Goal: Check status: Check status

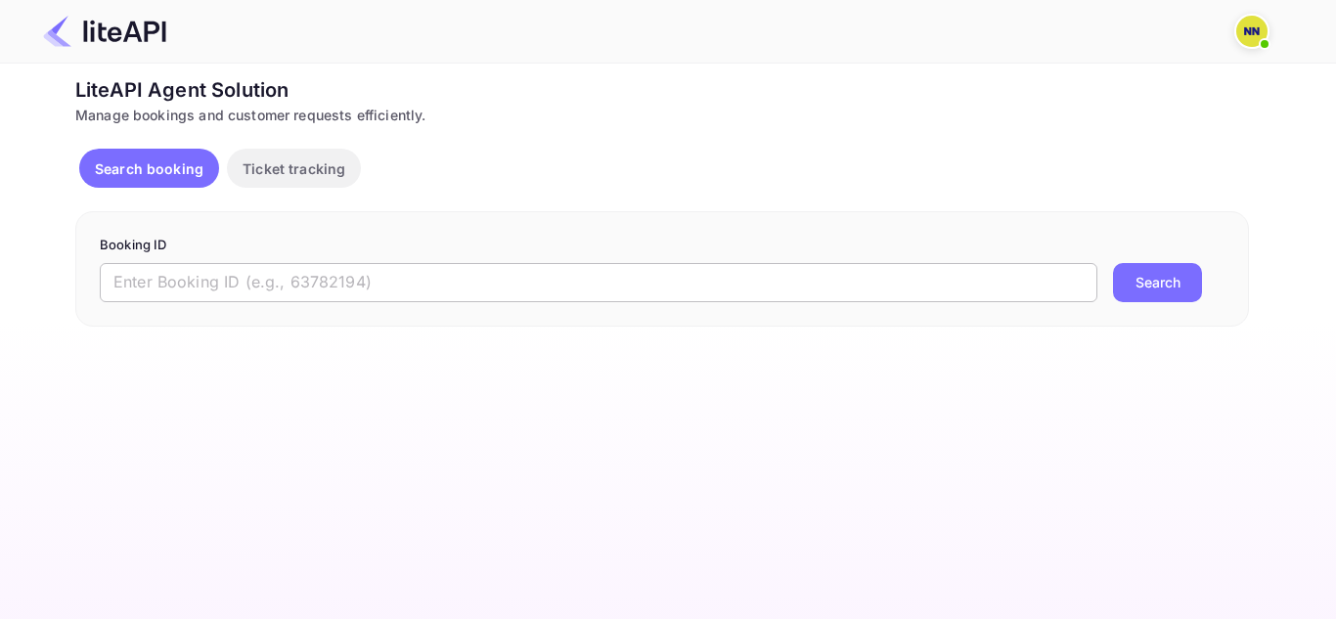
click at [362, 264] on form "Booking ID ​ Search" at bounding box center [662, 269] width 1125 height 67
drag, startPoint x: 365, startPoint y: 276, endPoint x: 432, endPoint y: 288, distance: 68.5
click at [368, 280] on input "text" at bounding box center [599, 282] width 998 height 39
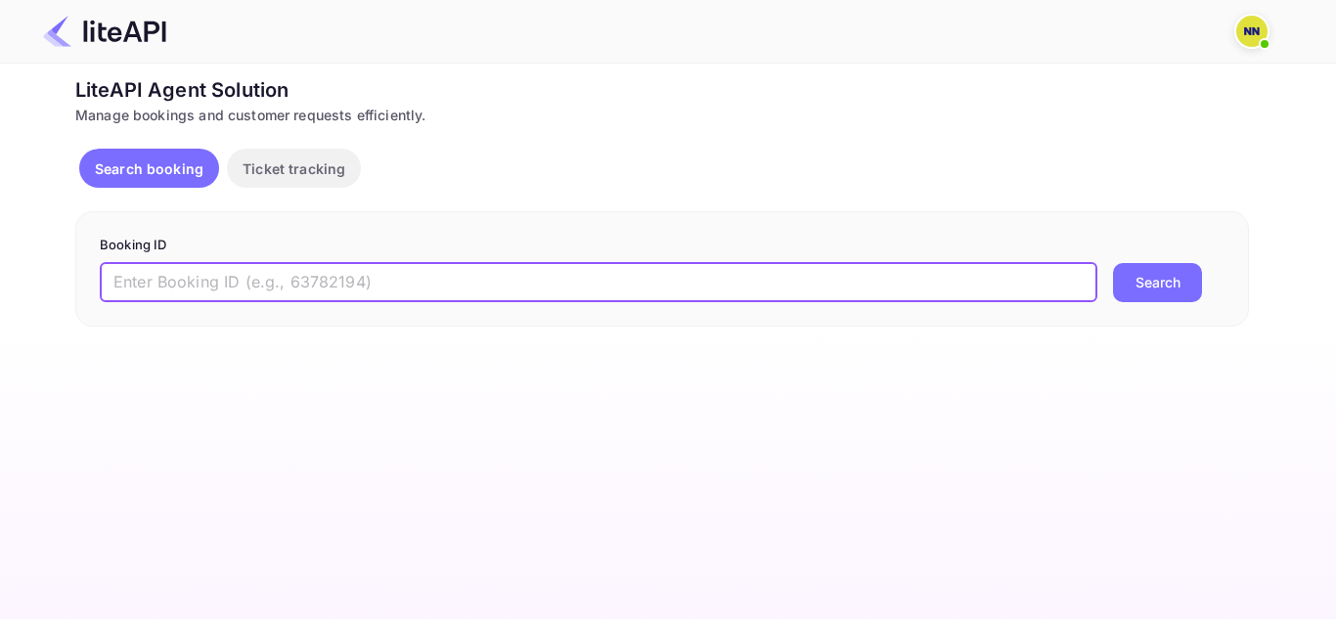
paste input "8860037"
type input "8860037"
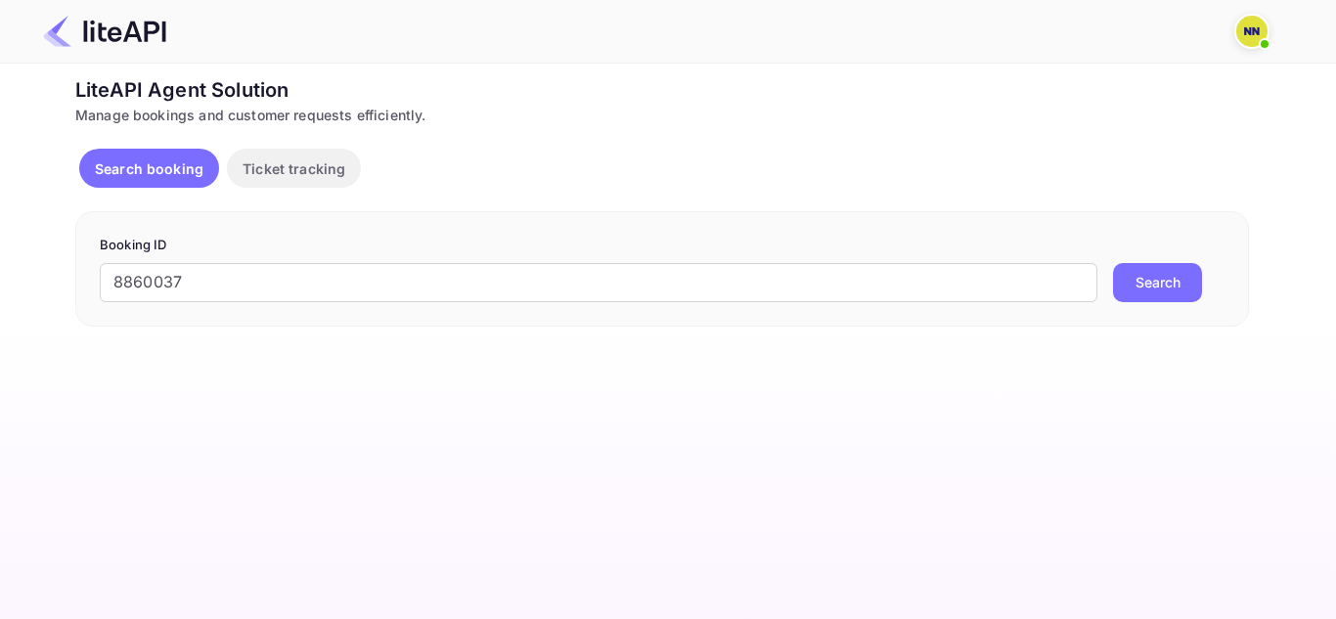
click at [1175, 286] on button "Search" at bounding box center [1157, 282] width 89 height 39
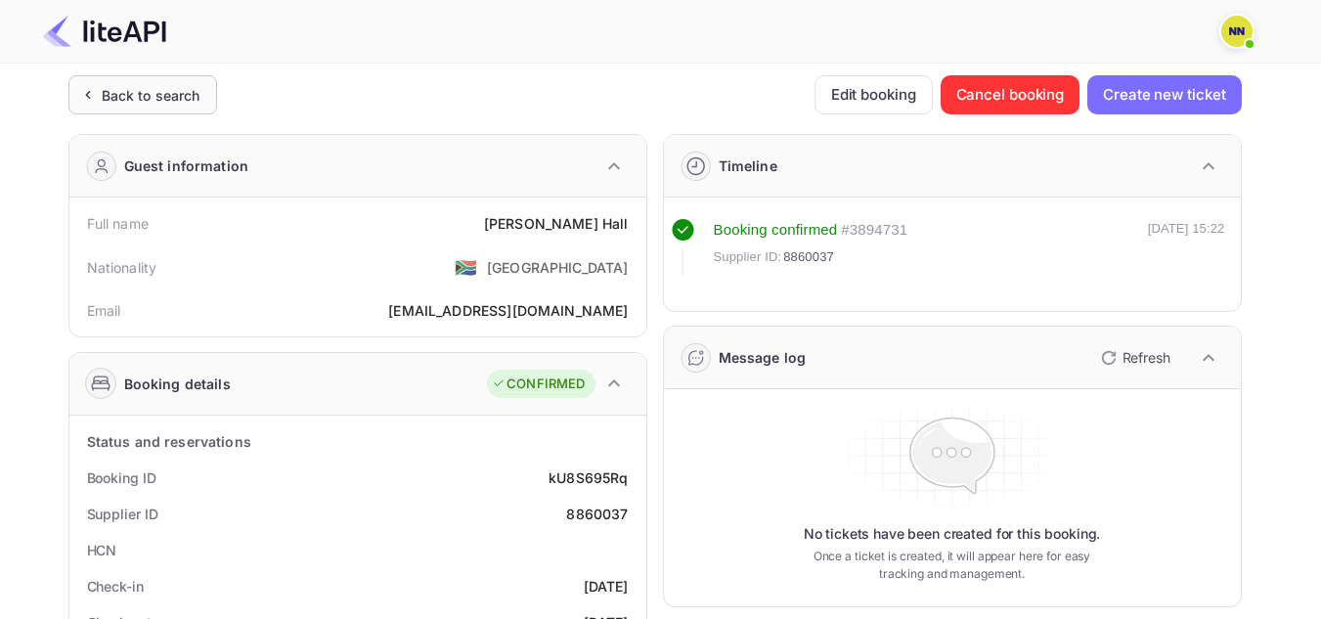
click at [120, 94] on div "Back to search" at bounding box center [151, 95] width 99 height 21
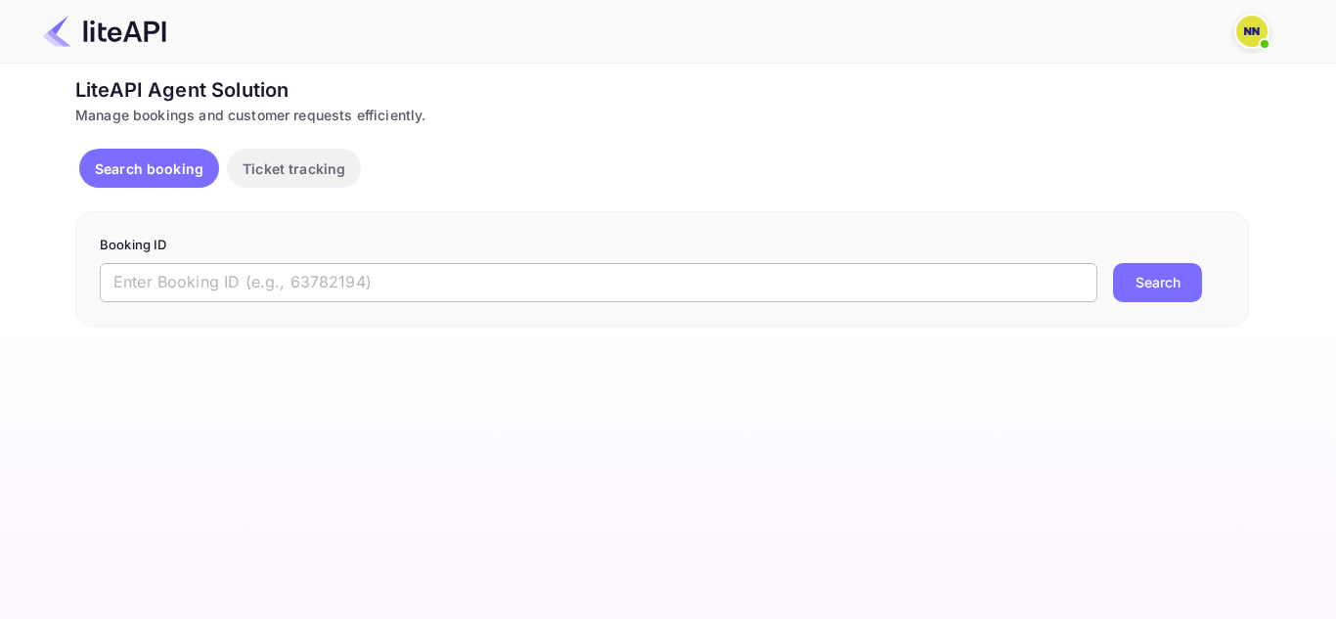
click at [144, 278] on input "text" at bounding box center [599, 282] width 998 height 39
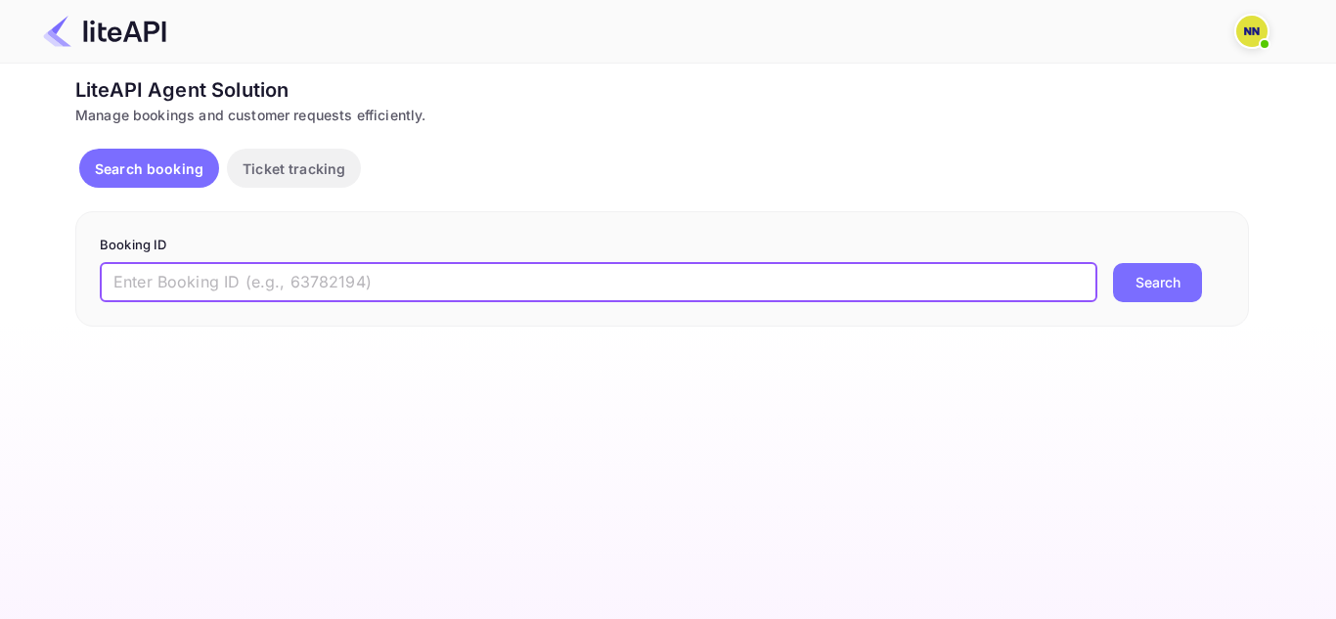
paste input "8859916"
type input "8859916"
click at [1183, 281] on button "Search" at bounding box center [1157, 282] width 89 height 39
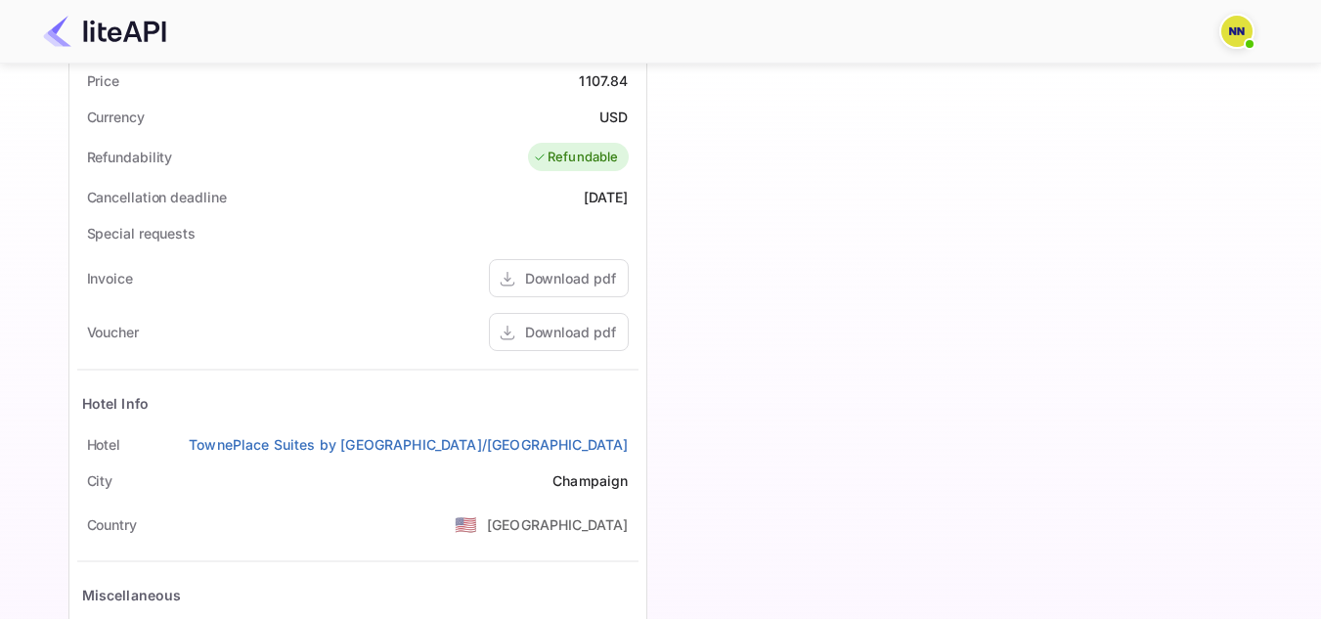
scroll to position [685, 0]
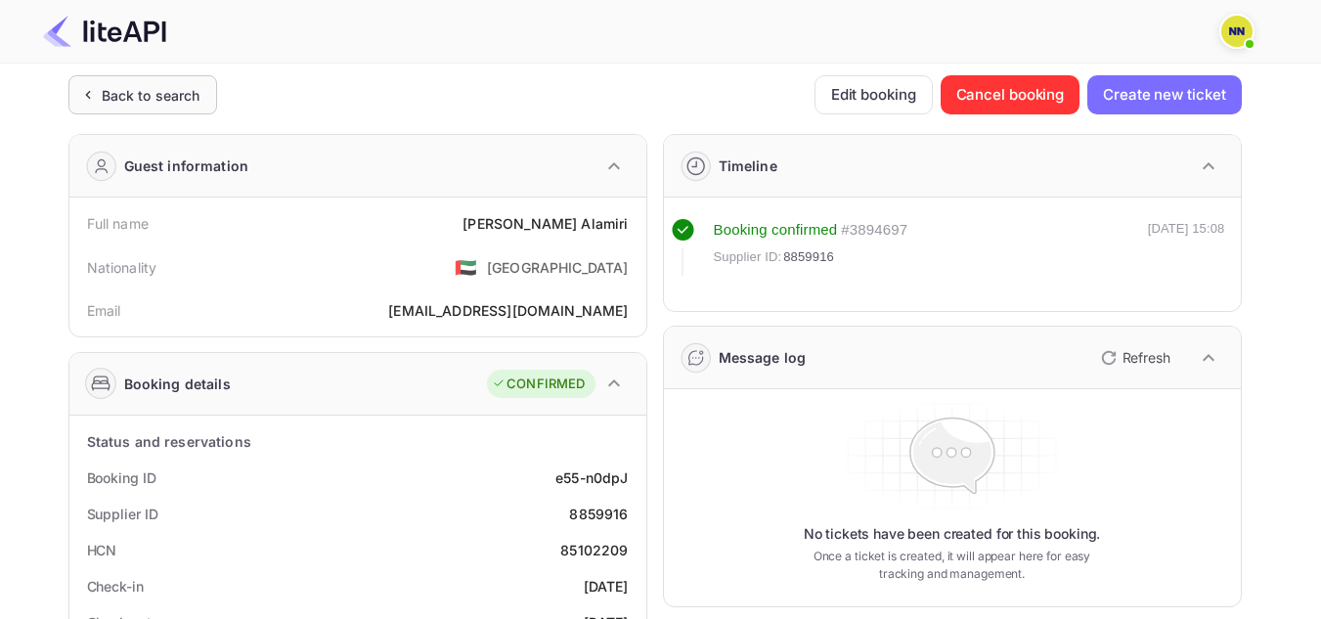
click at [161, 91] on div "Back to search" at bounding box center [151, 95] width 99 height 21
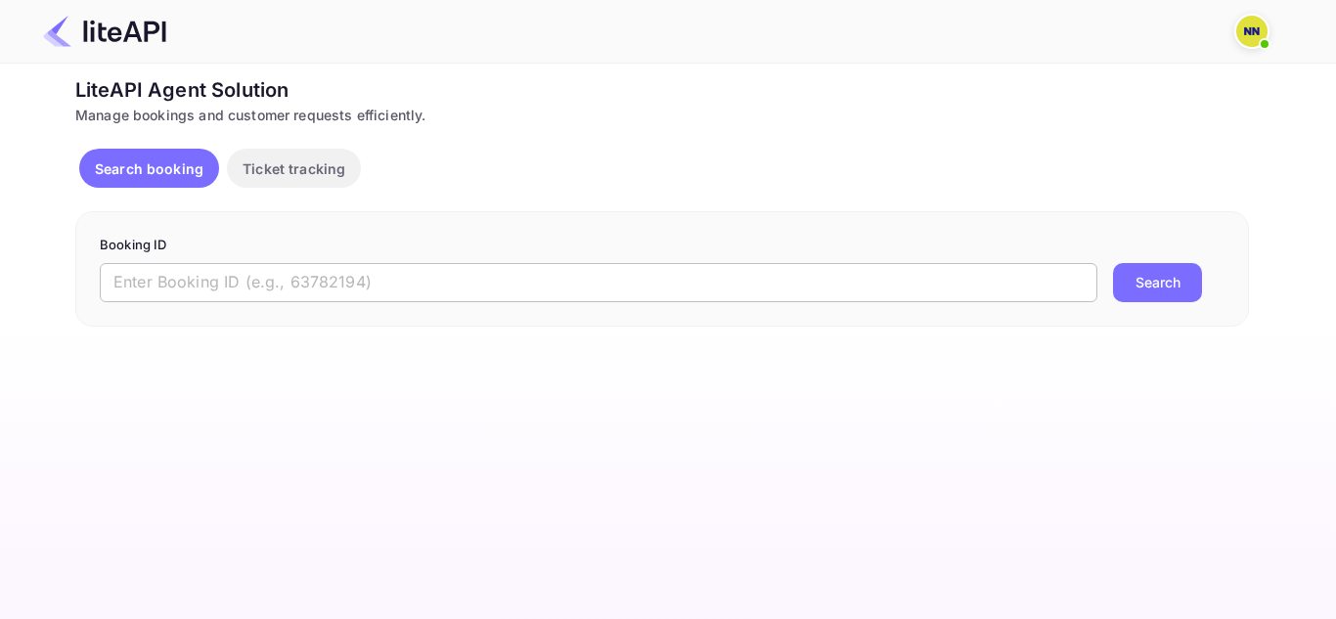
click at [202, 296] on input "text" at bounding box center [599, 282] width 998 height 39
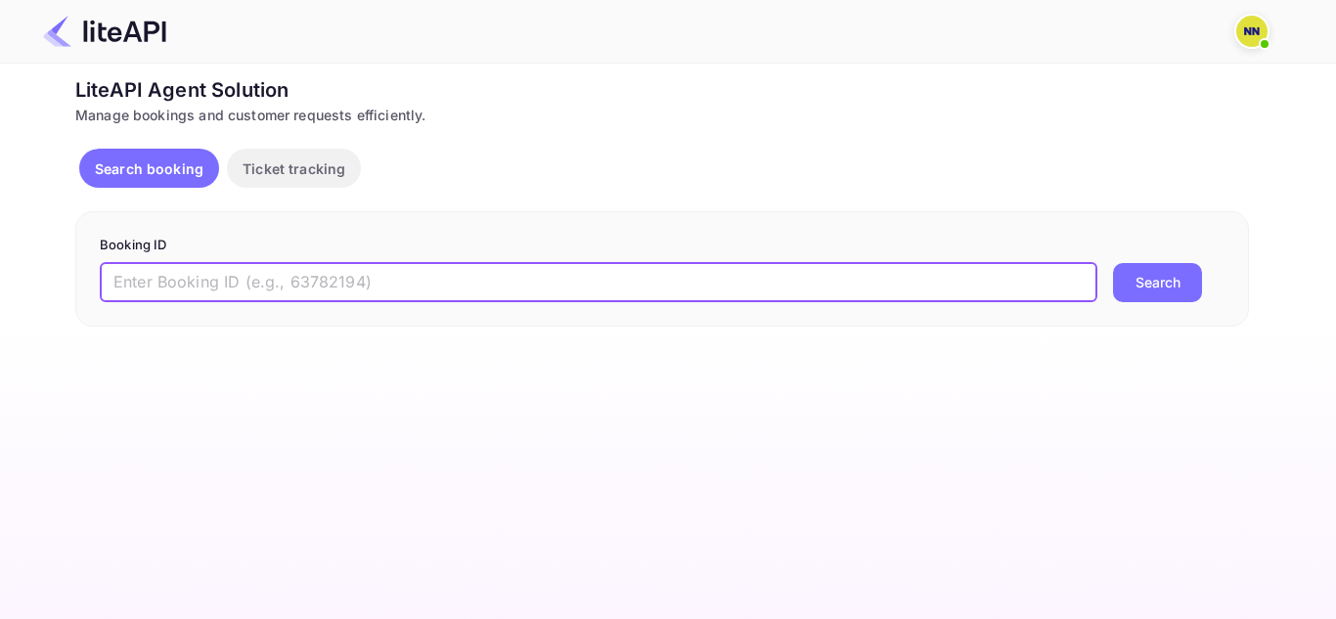
paste input "8867463"
type input "8867463"
click at [1150, 290] on button "Search" at bounding box center [1157, 282] width 89 height 39
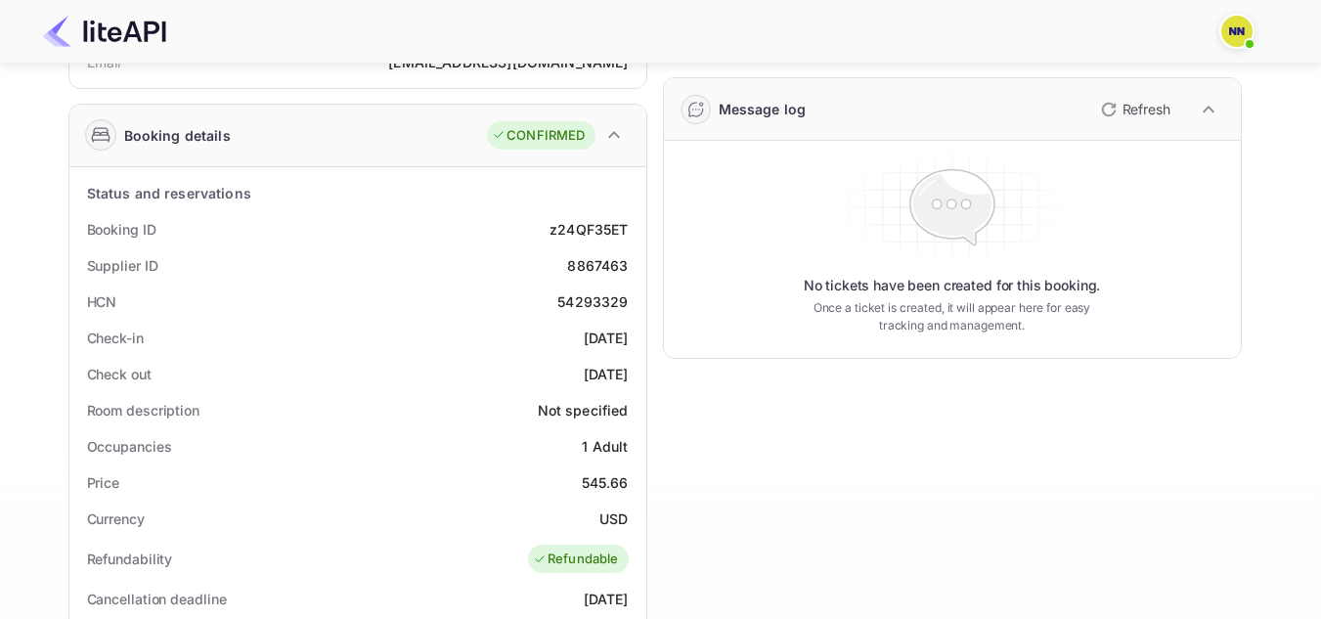
scroll to position [293, 0]
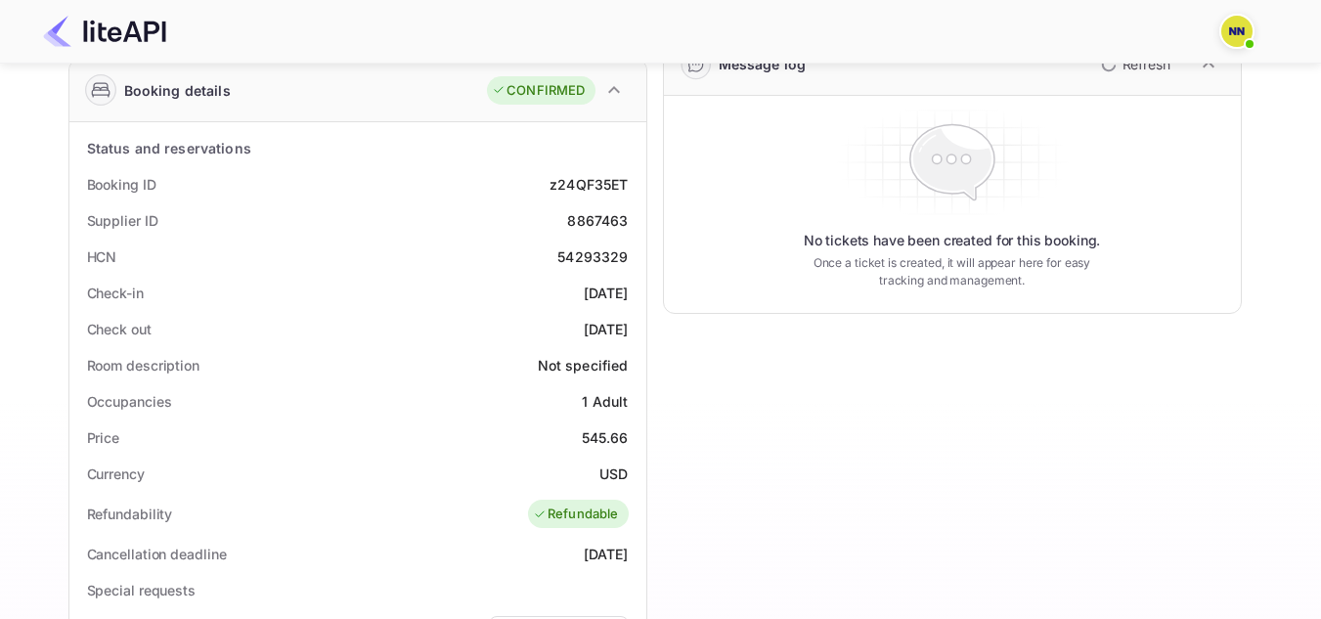
click at [610, 258] on div "54293329" at bounding box center [593, 256] width 70 height 21
copy div "54293329"
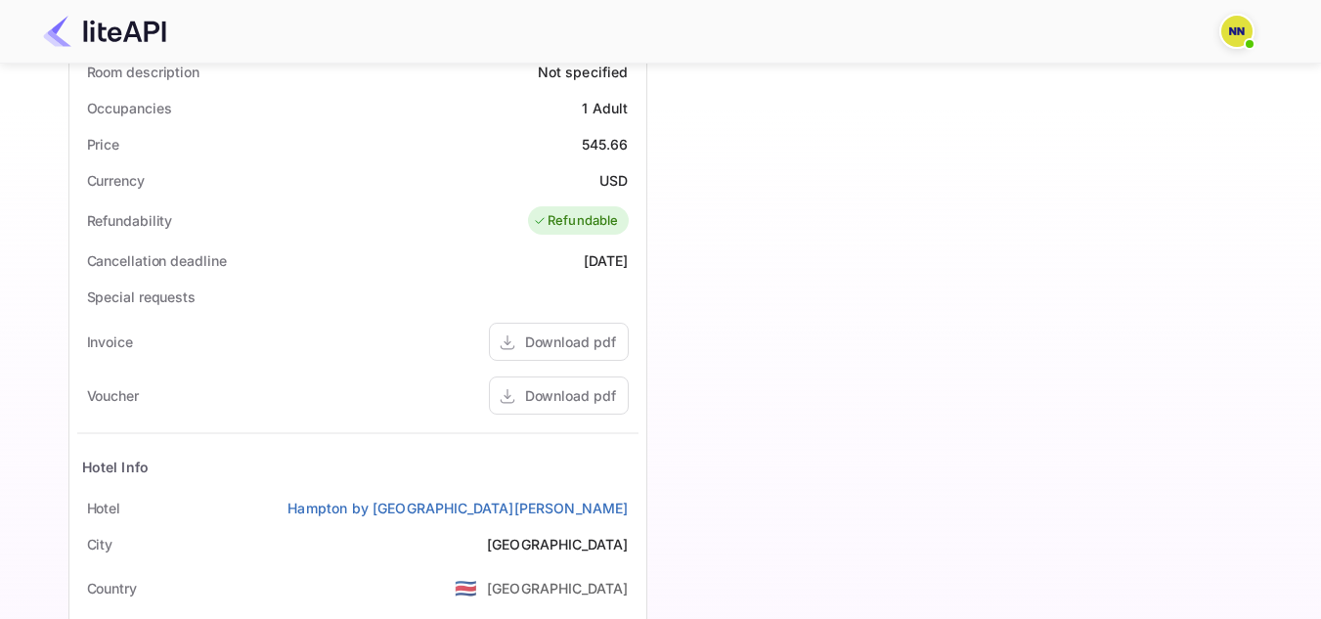
scroll to position [685, 0]
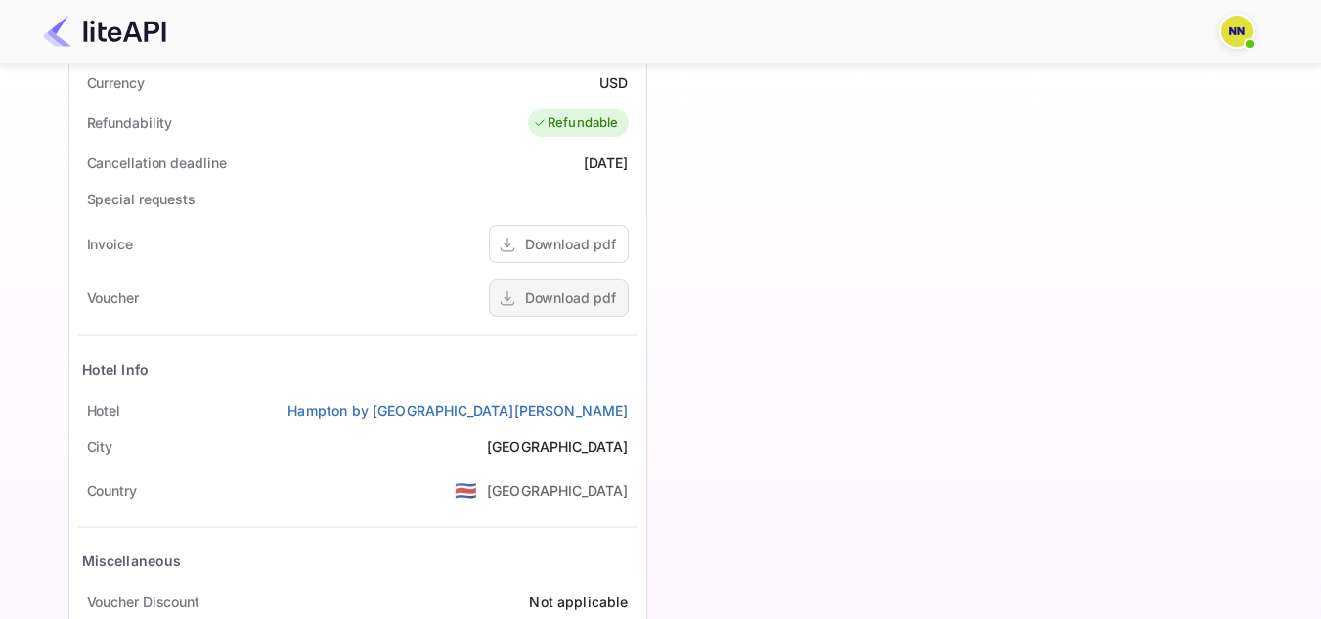
click at [585, 304] on div "Download pdf" at bounding box center [570, 298] width 91 height 21
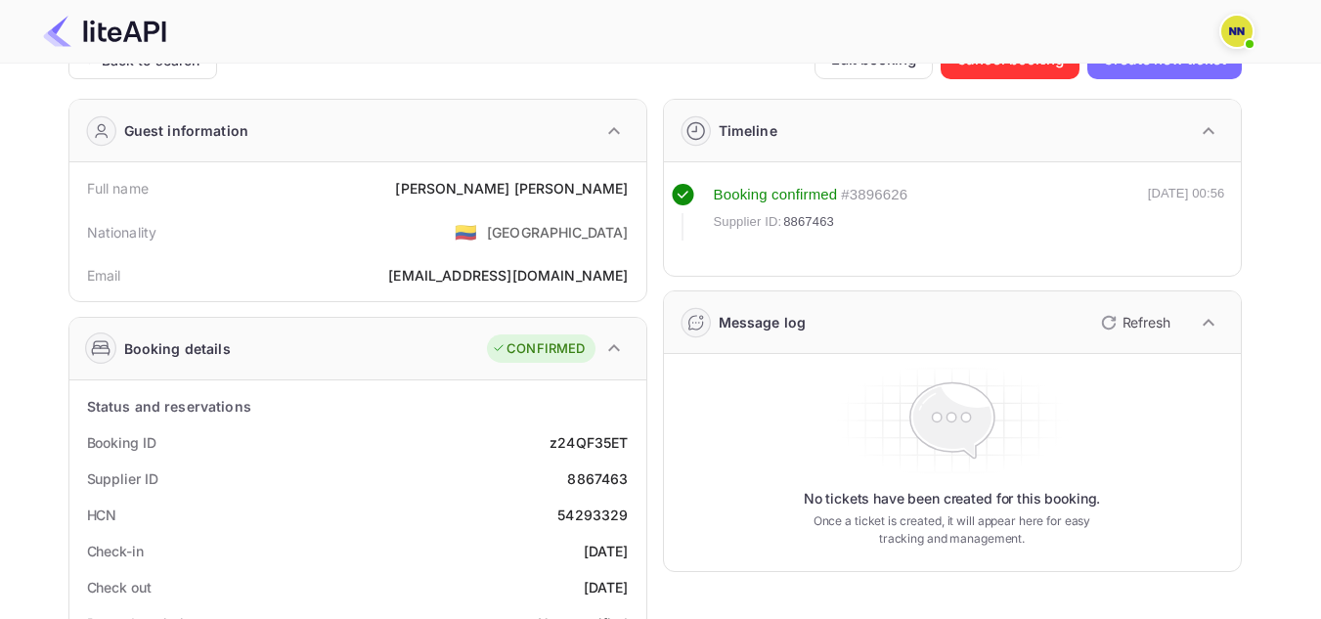
scroll to position [0, 0]
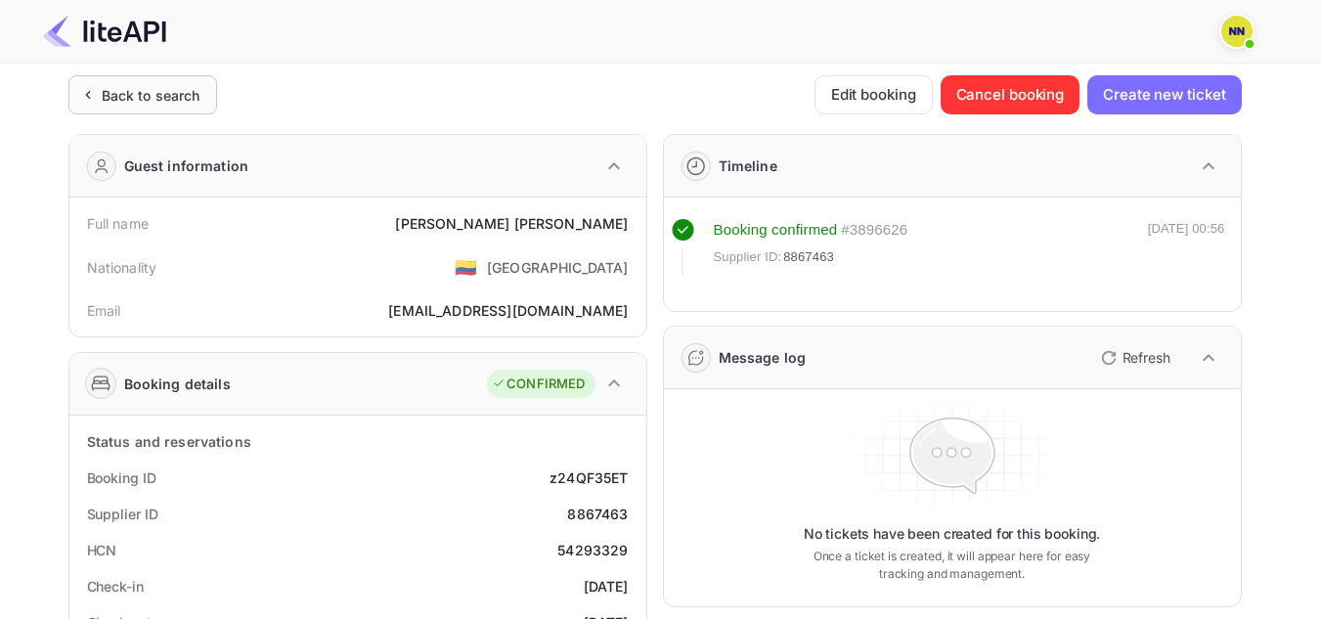
click at [92, 94] on icon at bounding box center [87, 95] width 21 height 20
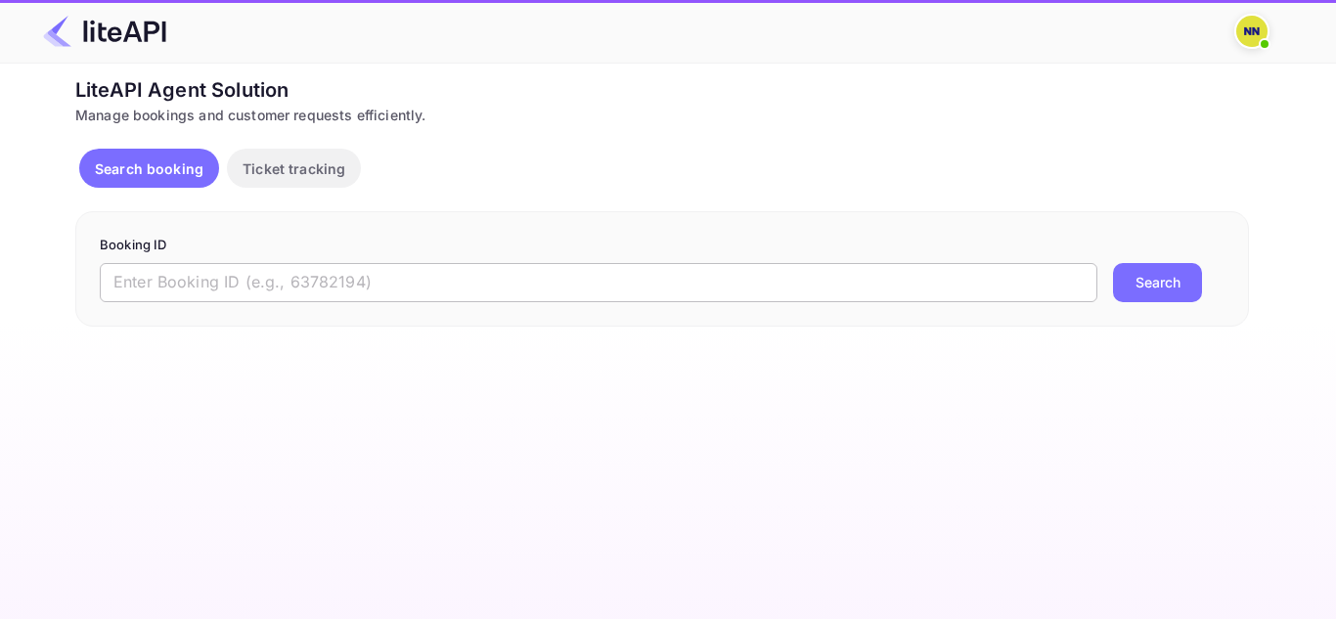
click at [517, 278] on input "text" at bounding box center [599, 282] width 998 height 39
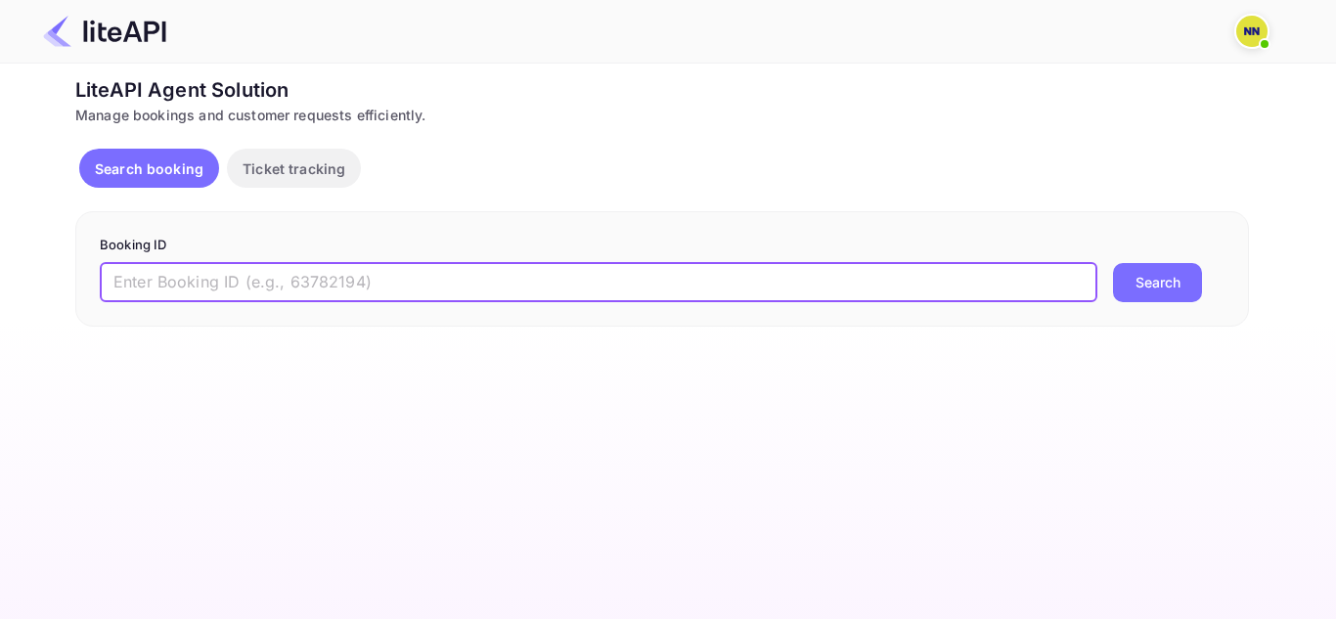
paste input "8866215"
type input "8866215"
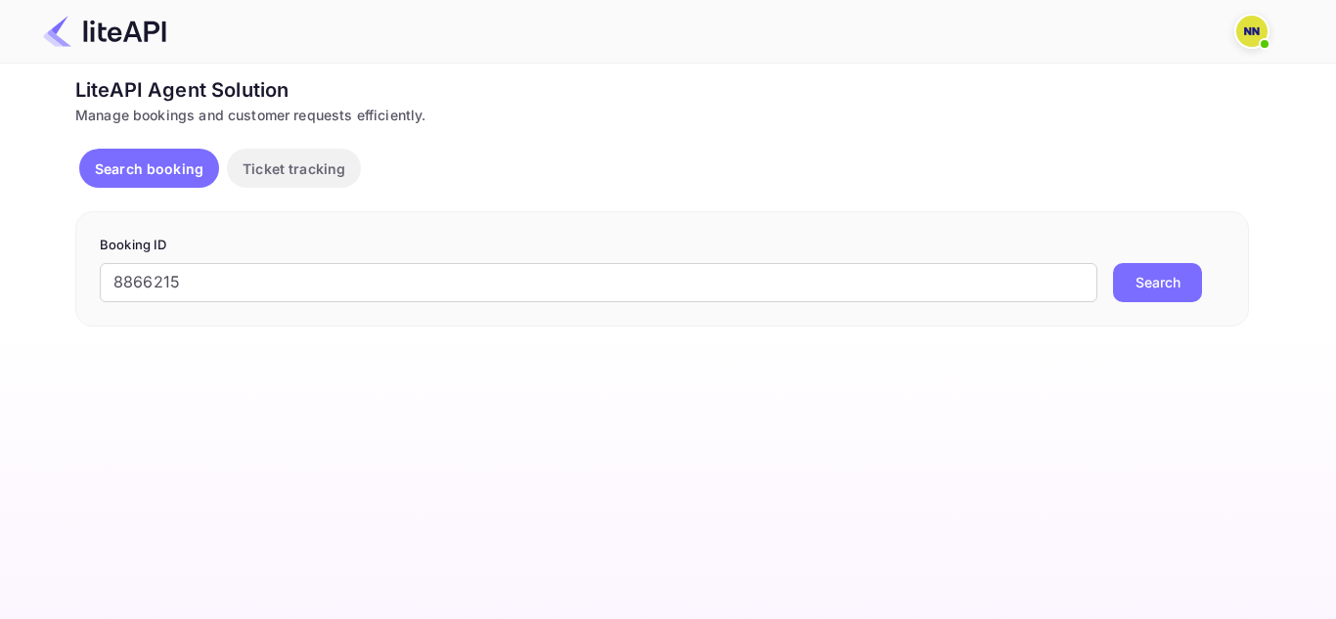
click at [1177, 280] on button "Search" at bounding box center [1157, 282] width 89 height 39
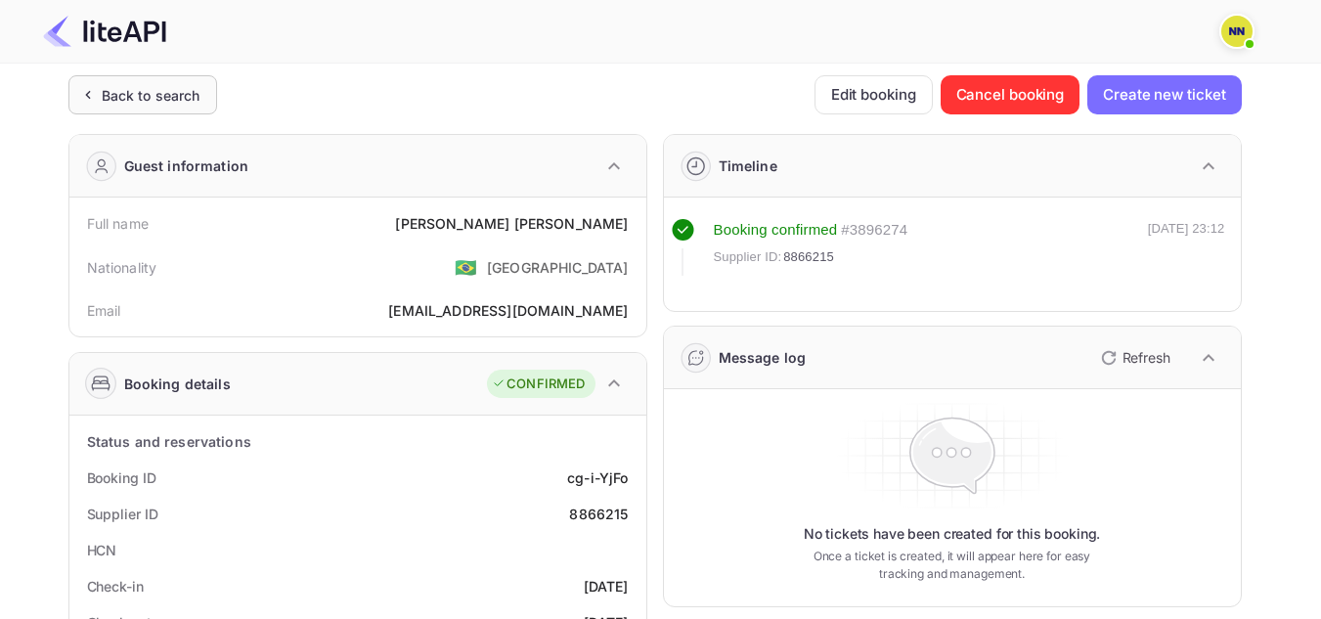
click at [106, 91] on div "Back to search" at bounding box center [151, 95] width 99 height 21
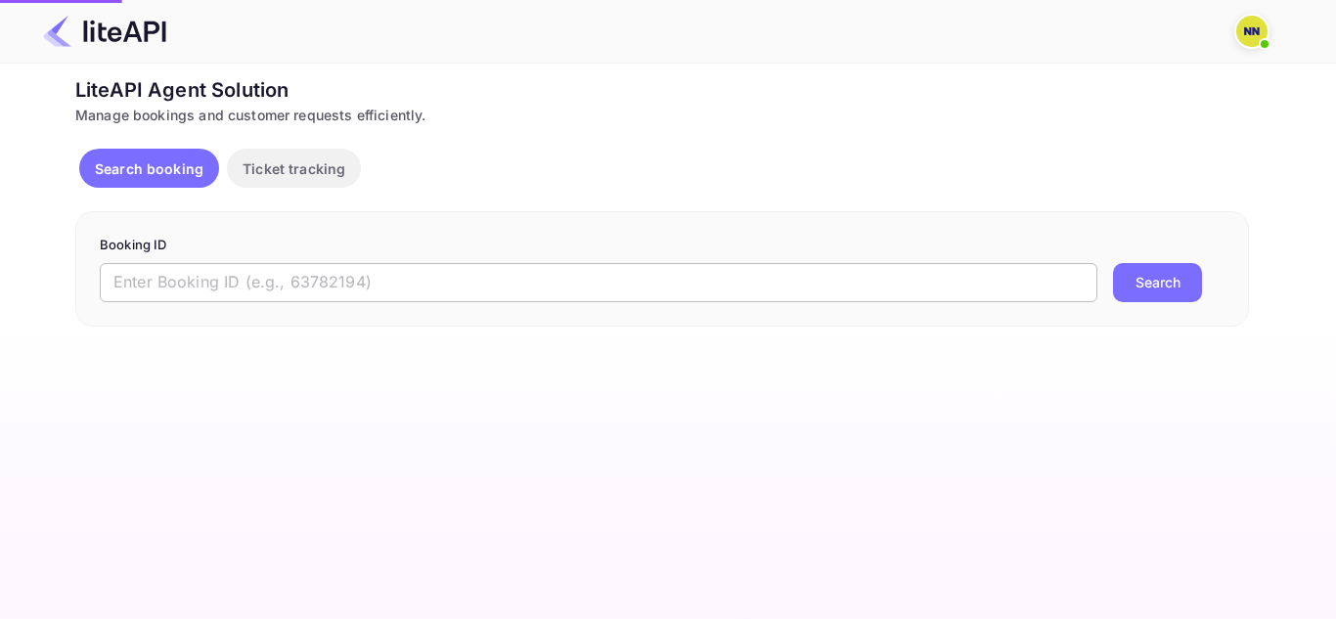
click at [786, 279] on input "text" at bounding box center [599, 282] width 998 height 39
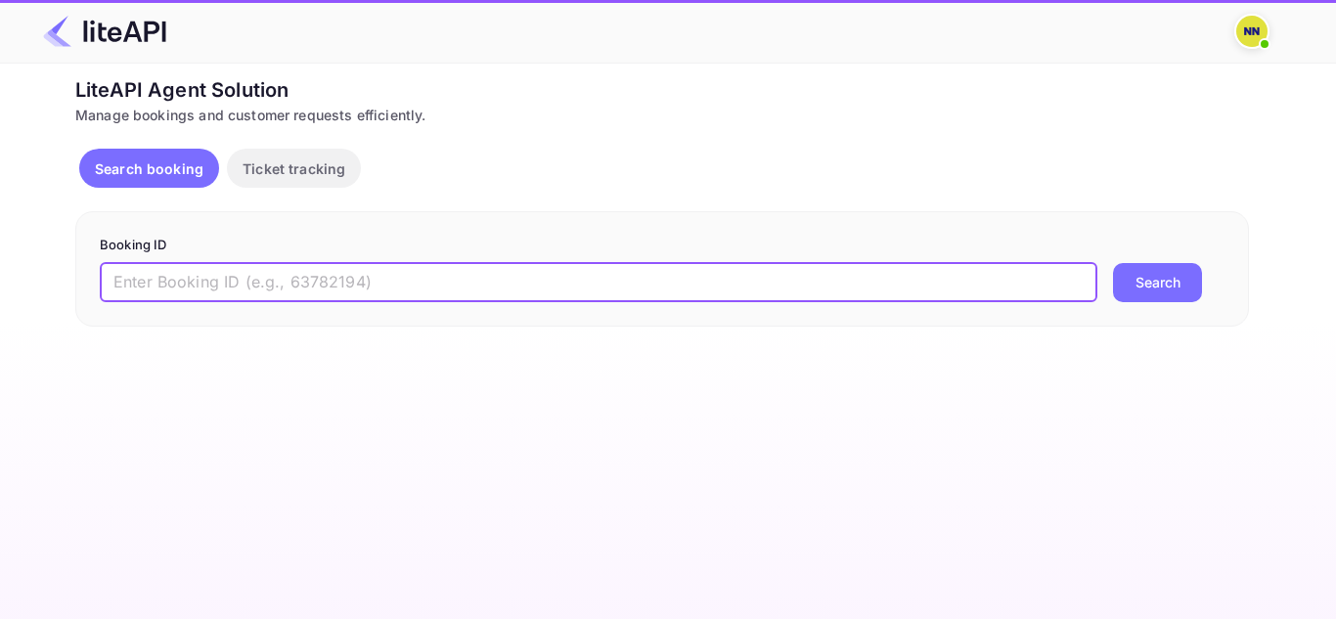
paste input "8866153"
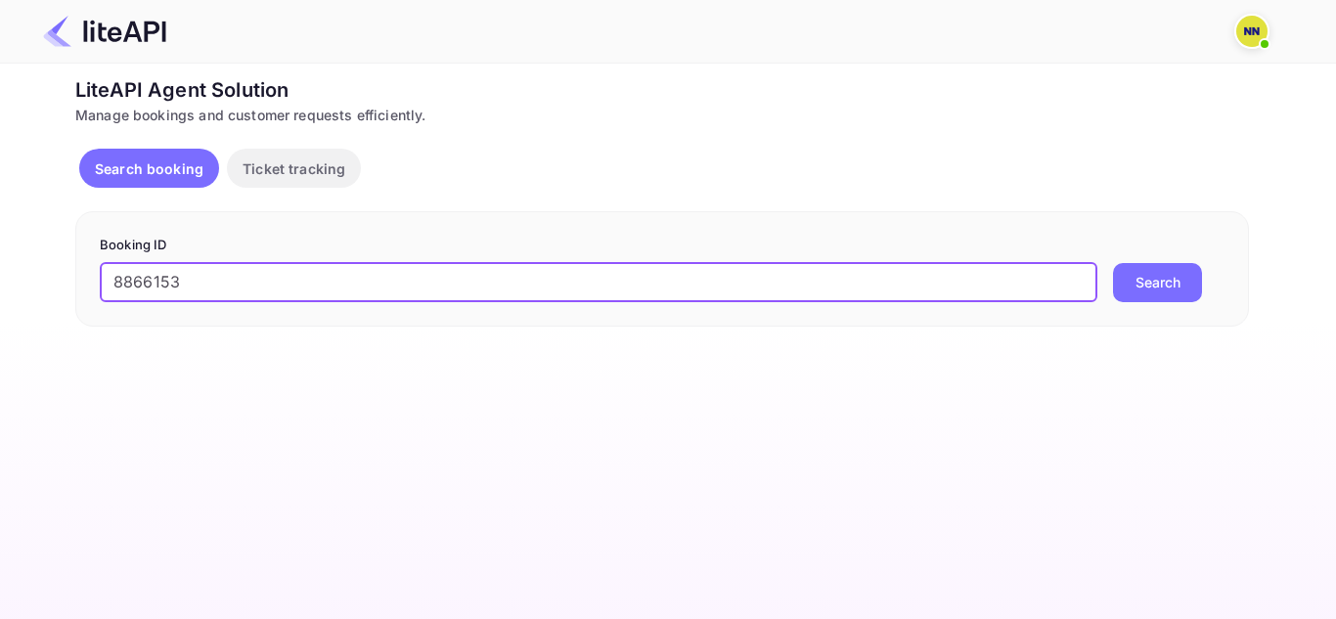
type input "8866153"
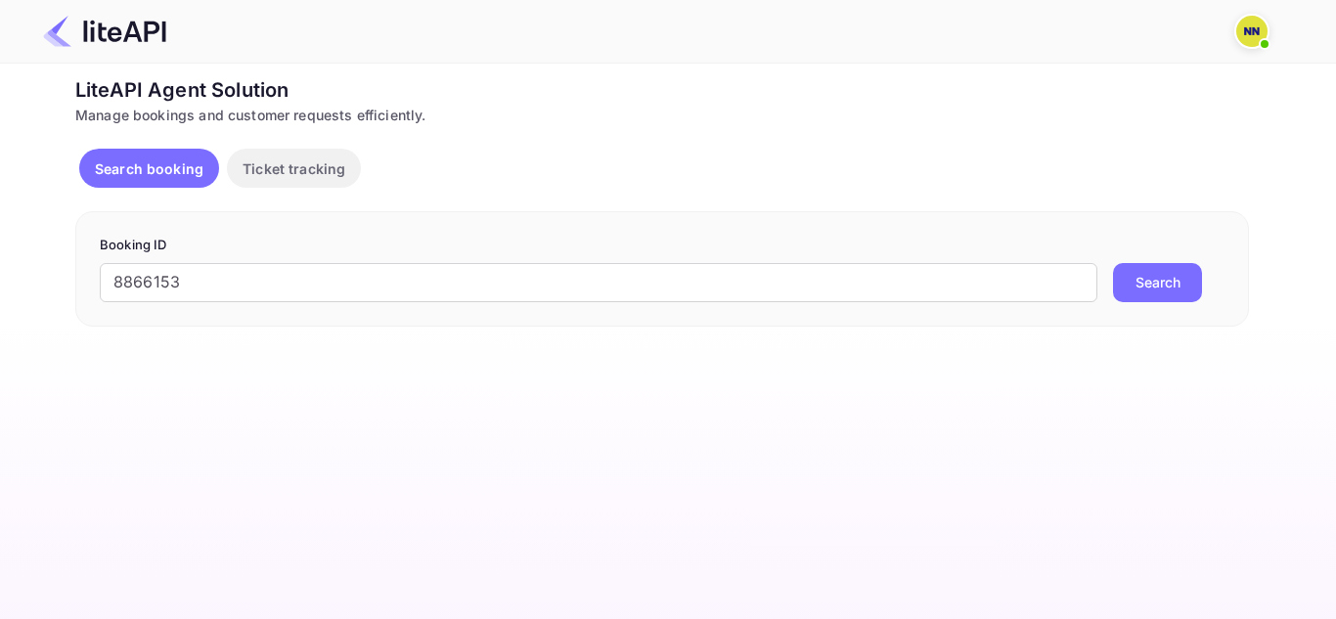
click at [1173, 275] on button "Search" at bounding box center [1157, 282] width 89 height 39
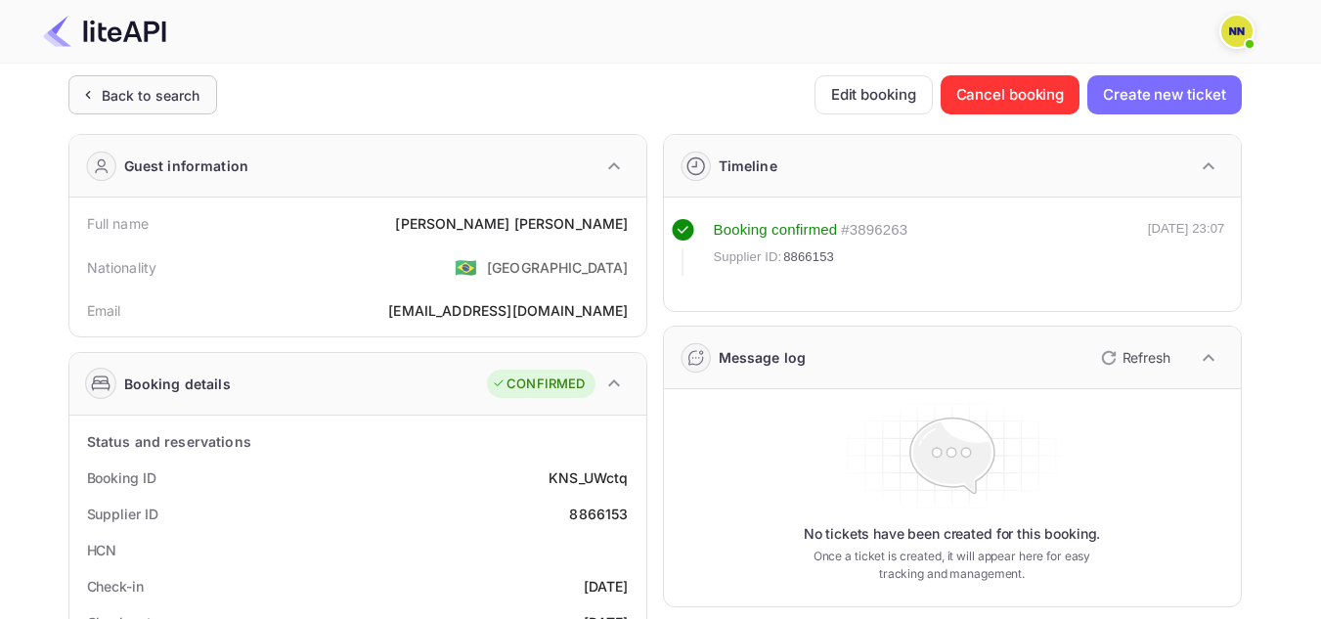
click at [143, 89] on div "Back to search" at bounding box center [151, 95] width 99 height 21
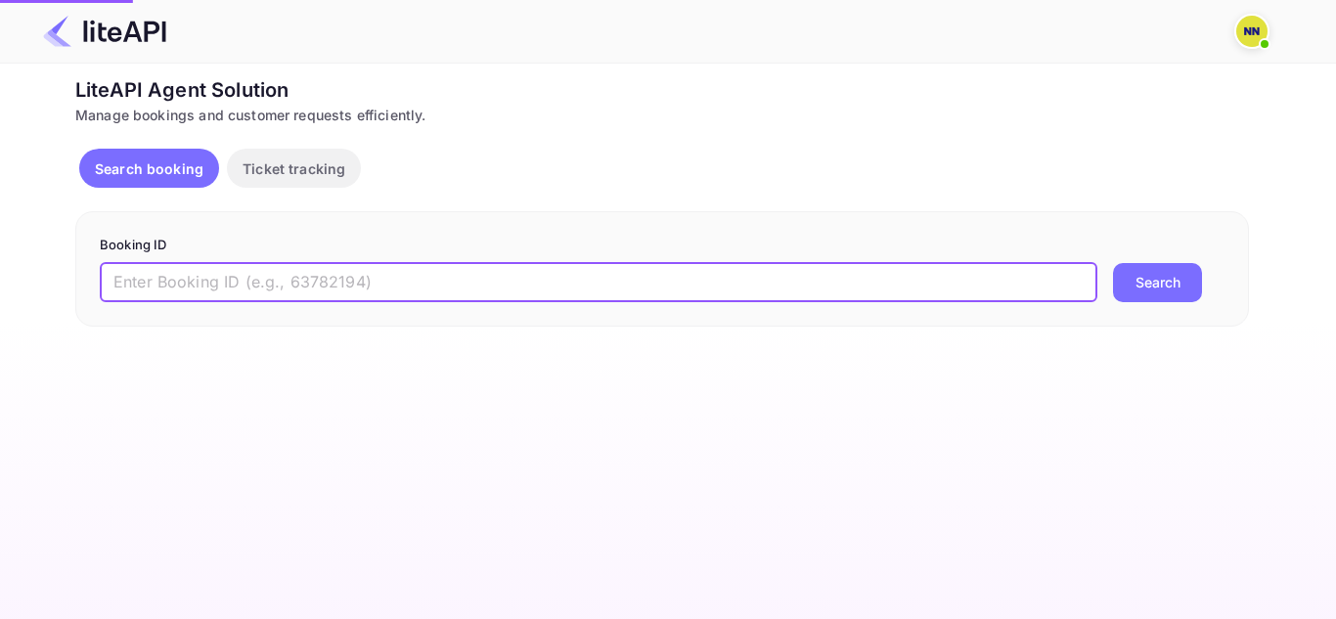
click at [268, 285] on input "text" at bounding box center [599, 282] width 998 height 39
paste input "8863010"
type input "8863010"
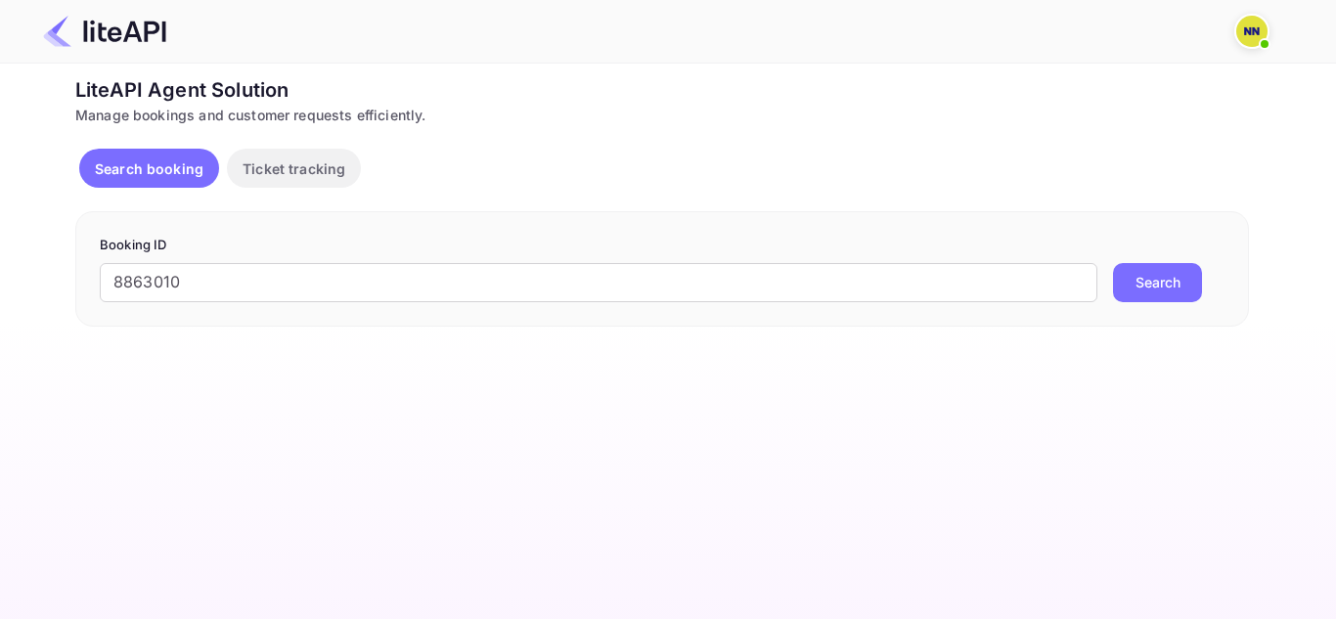
click at [1160, 276] on button "Search" at bounding box center [1157, 282] width 89 height 39
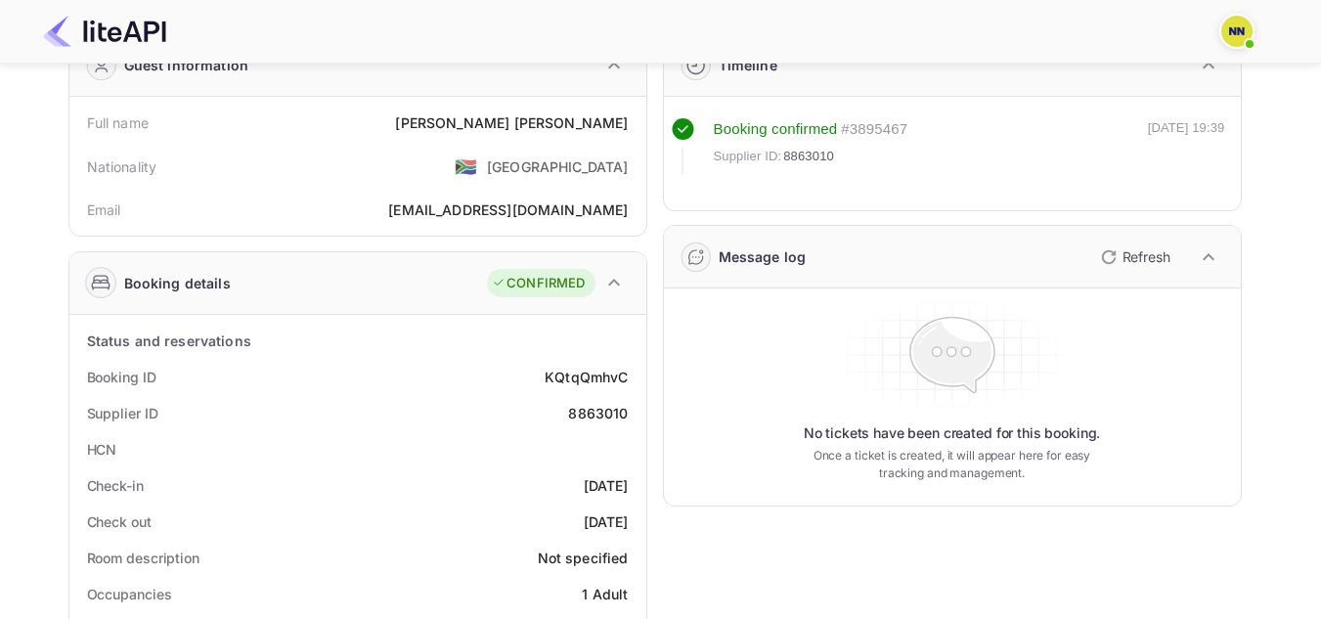
scroll to position [196, 0]
